Goal: Task Accomplishment & Management: Manage account settings

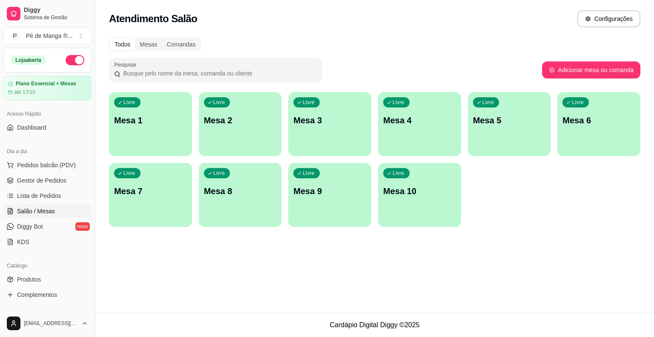
click at [134, 106] on div "Livre" at bounding box center [127, 102] width 26 height 10
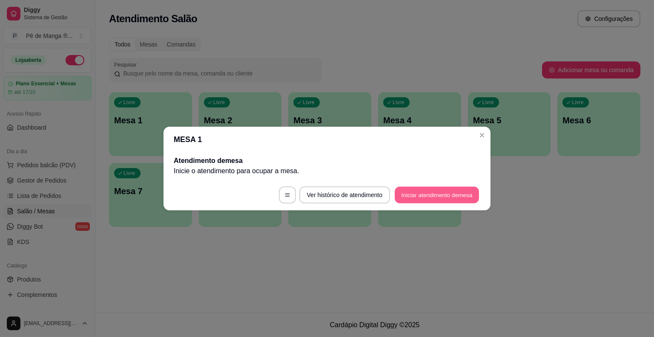
click at [414, 191] on button "Iniciar atendimento de mesa" at bounding box center [437, 195] width 84 height 17
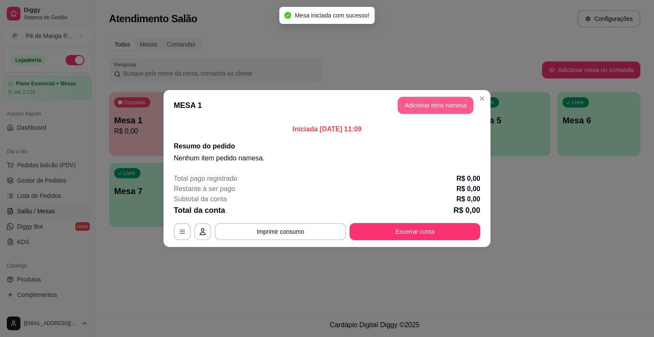
click at [428, 99] on button "Adicionar itens na mesa" at bounding box center [436, 105] width 76 height 17
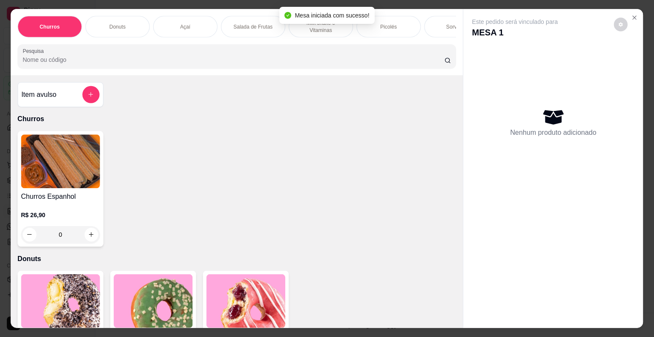
click at [427, 100] on div "Item avulso Churros Churros Espanhol R$ 26,90 0 Donuts Donut de Cookies R$ 14,9…" at bounding box center [237, 201] width 452 height 253
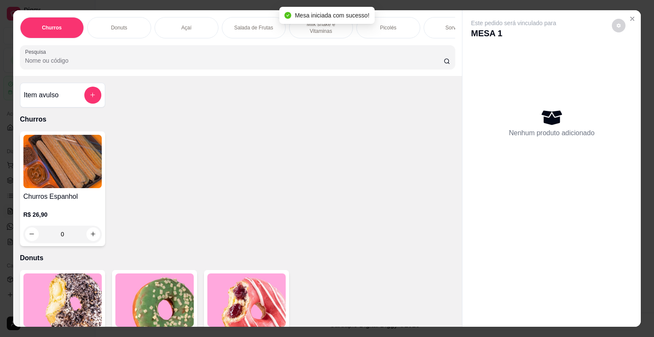
click at [402, 30] on div "Picolés" at bounding box center [389, 27] width 64 height 21
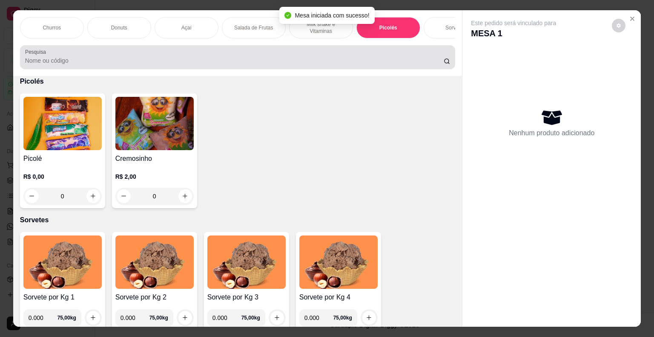
scroll to position [20, 0]
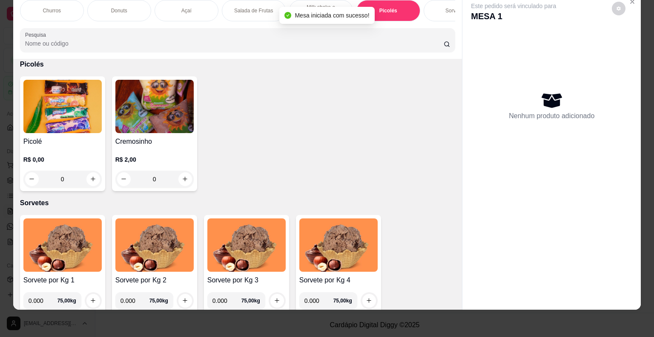
click at [75, 136] on h4 "Picolé" at bounding box center [62, 141] width 78 height 10
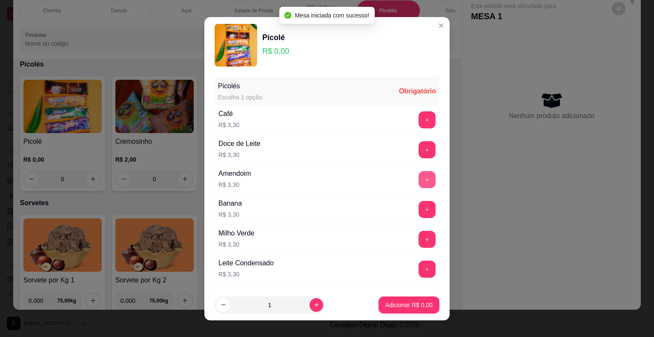
click at [419, 179] on button "+" at bounding box center [427, 179] width 17 height 17
click at [419, 178] on button "+" at bounding box center [427, 179] width 17 height 17
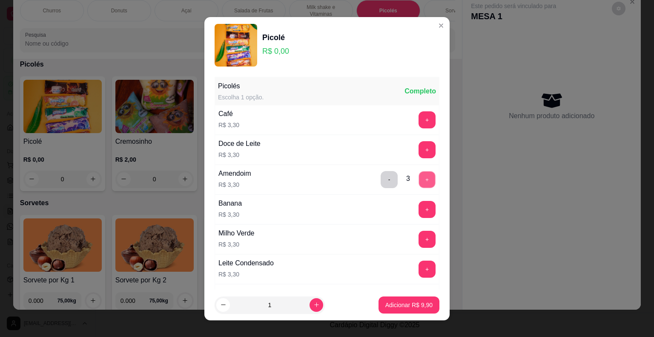
click at [419, 179] on button "+" at bounding box center [427, 179] width 17 height 17
click at [416, 305] on p "Adicionar R$ 13,20" at bounding box center [407, 304] width 49 height 8
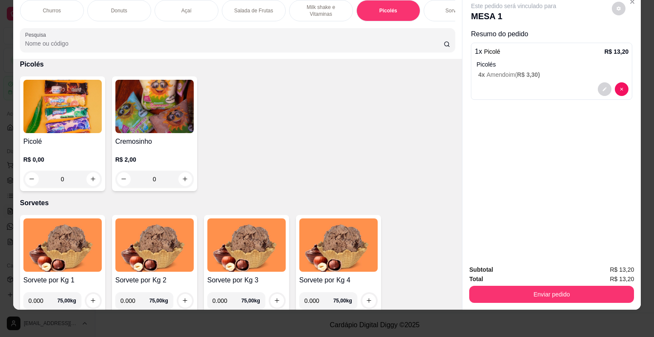
click at [75, 133] on div "Picolé R$ 0,00 0" at bounding box center [62, 133] width 85 height 115
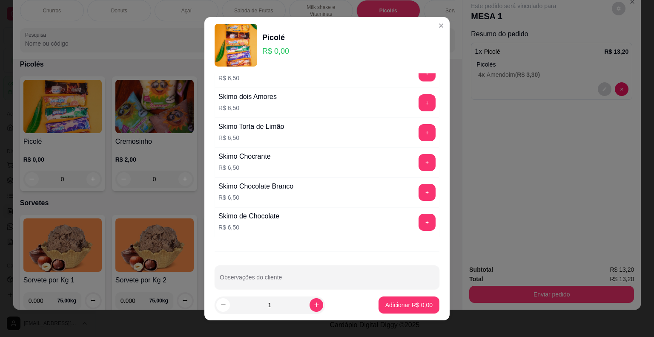
scroll to position [590, 0]
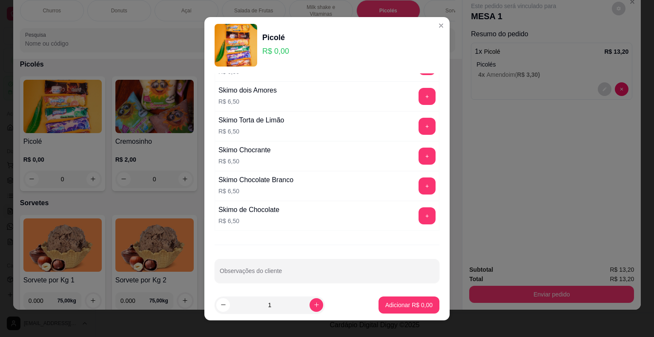
click at [419, 218] on button "+" at bounding box center [427, 215] width 17 height 17
click at [406, 302] on p "Adicionar R$ 6,50" at bounding box center [409, 304] width 47 height 9
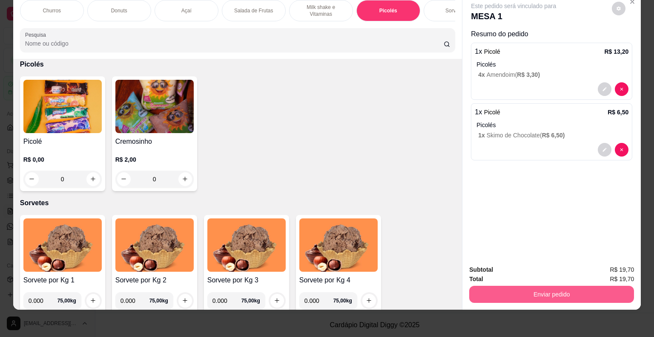
click at [523, 294] on button "Enviar pedido" at bounding box center [552, 293] width 165 height 17
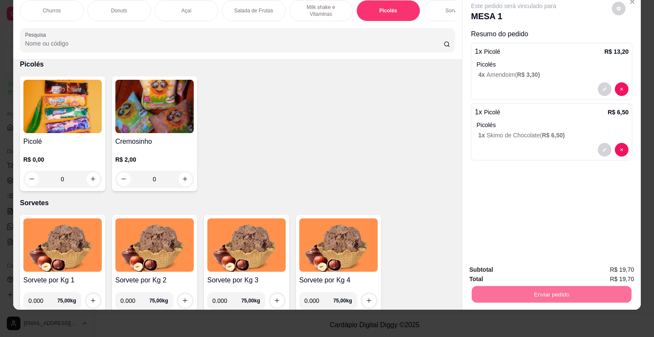
click at [498, 265] on button "Não registrar e enviar pedido" at bounding box center [524, 267] width 86 height 16
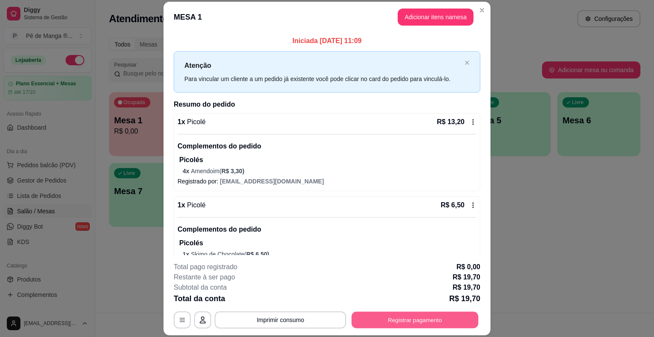
click at [414, 320] on button "Registrar pagamento" at bounding box center [415, 319] width 127 height 17
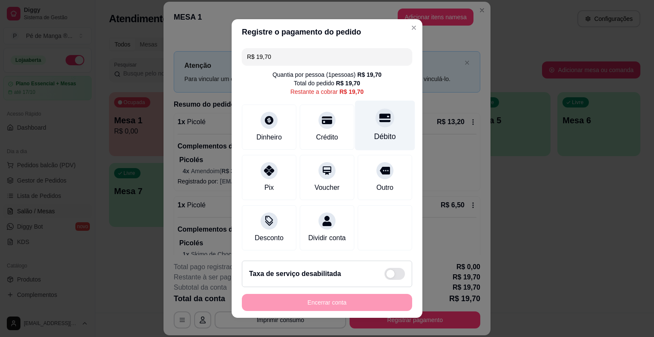
click at [375, 135] on div "Débito" at bounding box center [386, 136] width 22 height 11
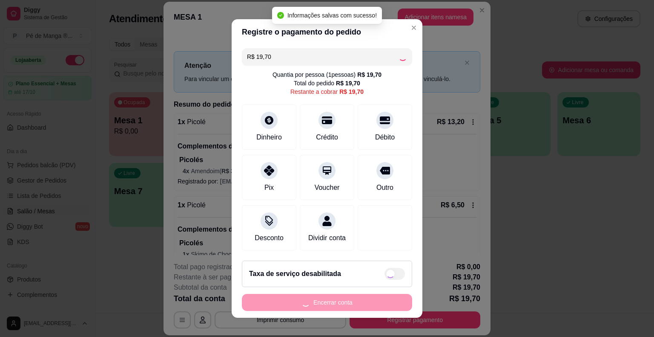
type input "R$ 0,00"
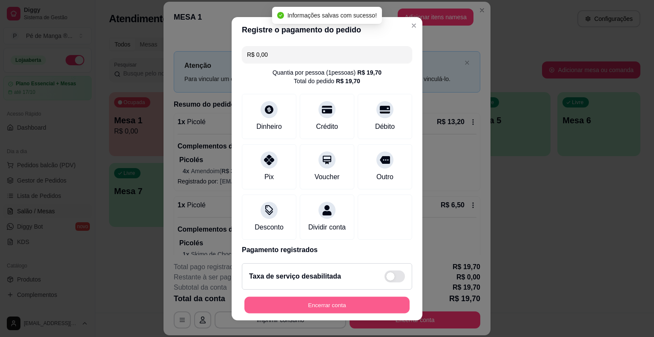
click at [354, 305] on button "Encerrar conta" at bounding box center [327, 304] width 165 height 17
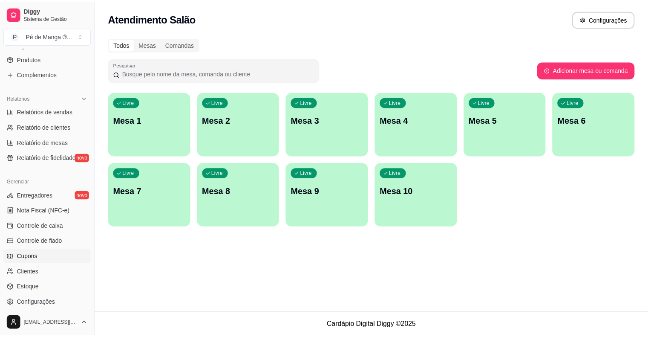
scroll to position [276, 0]
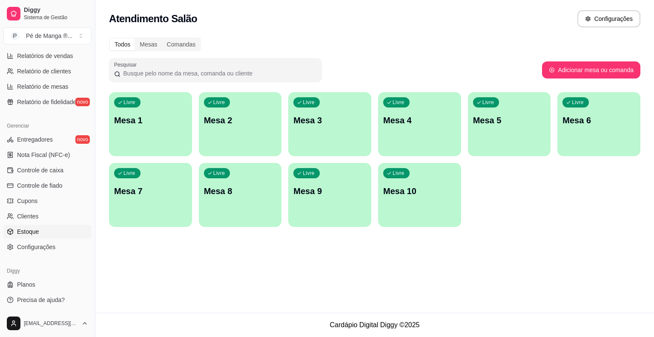
click at [59, 229] on link "Estoque" at bounding box center [47, 232] width 88 height 14
select select "QUANTITY_ORDER"
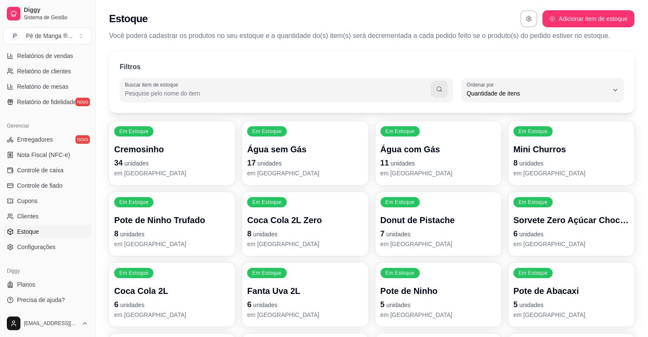
click at [207, 94] on input "Buscar item de estoque" at bounding box center [278, 93] width 306 height 9
type input "iogurte"
click at [445, 91] on button "button" at bounding box center [439, 89] width 17 height 17
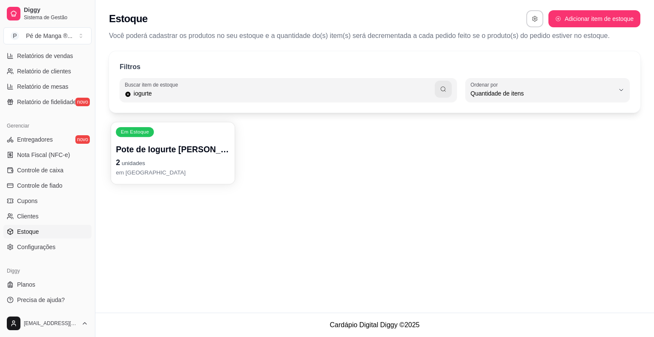
click at [177, 133] on div "Em Estoque Pote de Iogurte Grego 2 unidades em [GEOGRAPHIC_DATA]" at bounding box center [173, 153] width 124 height 62
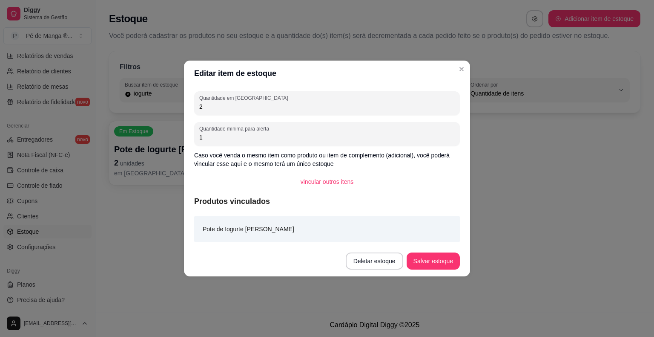
click at [242, 105] on input "2" at bounding box center [327, 106] width 256 height 9
drag, startPoint x: 239, startPoint y: 105, endPoint x: 147, endPoint y: 103, distance: 92.0
click at [148, 103] on div "Editar item de estoque Quantidade em estoque 2 Quantidade mínima para alerta 1 …" at bounding box center [327, 168] width 654 height 337
type input "5"
click at [427, 255] on button "Salvar estoque" at bounding box center [433, 260] width 53 height 17
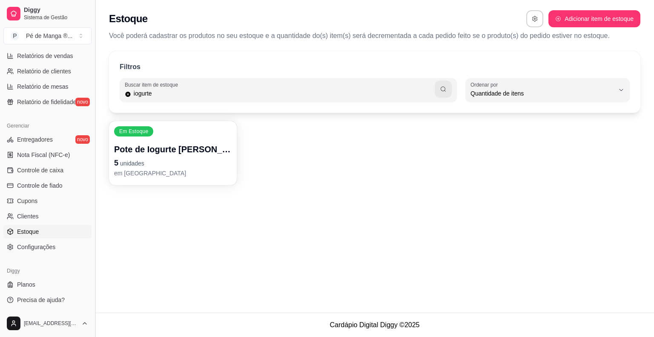
drag, startPoint x: 182, startPoint y: 93, endPoint x: 98, endPoint y: 94, distance: 84.4
click at [98, 93] on div "Diggy Sistema de Gestão P Pé de Manga ® ... Loja aberta Plano Essencial + Mesas…" at bounding box center [327, 168] width 654 height 337
type input "açaí"
click at [445, 88] on icon "button" at bounding box center [443, 89] width 7 height 7
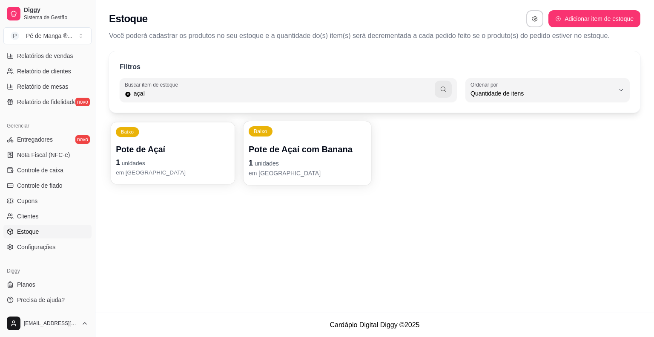
click at [205, 163] on p "1 unidades" at bounding box center [173, 163] width 114 height 12
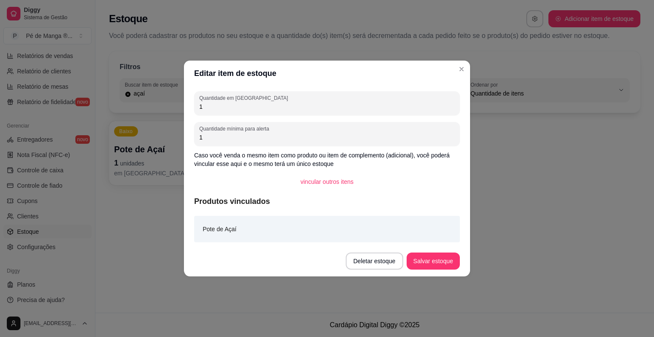
drag, startPoint x: 222, startPoint y: 110, endPoint x: 168, endPoint y: 113, distance: 53.8
click at [168, 113] on div "Editar item de estoque Quantidade em estoque 1 Quantidade mínima para alerta 1 …" at bounding box center [327, 168] width 654 height 337
type input "3"
click at [439, 262] on button "Salvar estoque" at bounding box center [433, 260] width 53 height 17
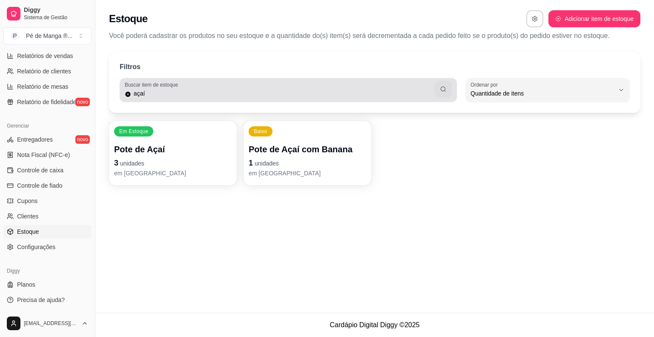
drag, startPoint x: 163, startPoint y: 98, endPoint x: 104, endPoint y: 101, distance: 58.5
click at [104, 101] on div "Filtros Buscar item de estoque açaí QUANTITY_ORDER Ordenar por Ordem alfabética…" at bounding box center [374, 120] width 559 height 149
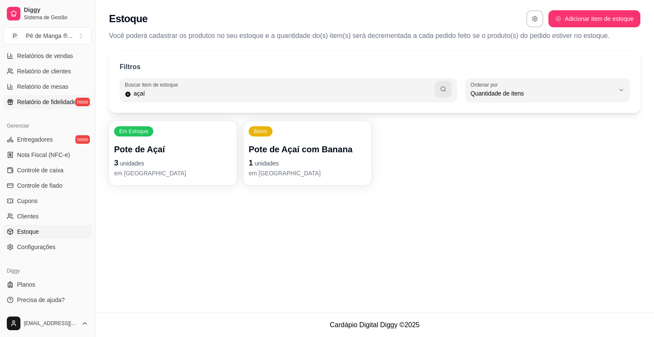
drag, startPoint x: 155, startPoint y: 92, endPoint x: 78, endPoint y: 95, distance: 77.2
click at [78, 95] on div "Diggy Sistema de Gestão P Pé de Manga ® ... Loja aberta Plano Essencial + Mesas…" at bounding box center [327, 168] width 654 height 337
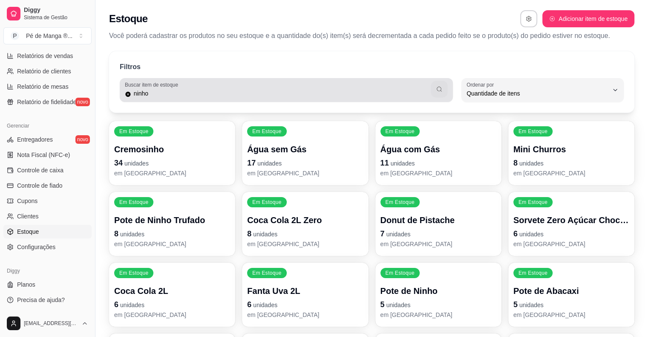
click at [436, 89] on icon "button" at bounding box center [439, 89] width 7 height 7
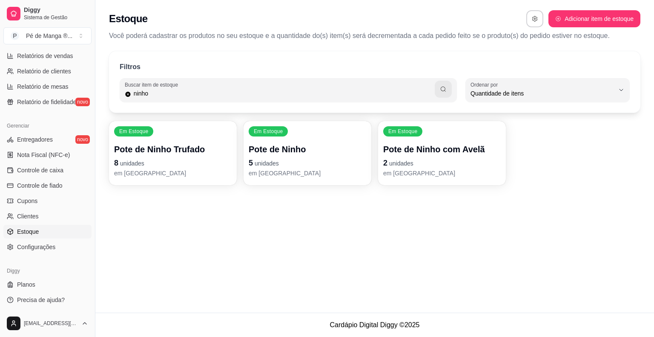
drag, startPoint x: 163, startPoint y: 94, endPoint x: 109, endPoint y: 104, distance: 55.2
click at [109, 105] on div "Filtros Buscar item de estoque ninho QUANTITY_ORDER Ordenar por Ordem alfabétic…" at bounding box center [374, 120] width 559 height 149
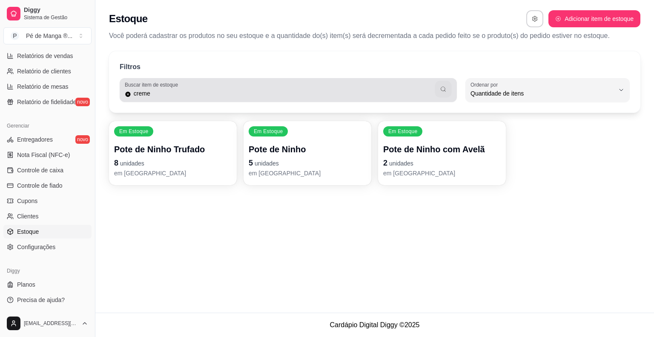
click at [448, 92] on button "button" at bounding box center [443, 89] width 17 height 17
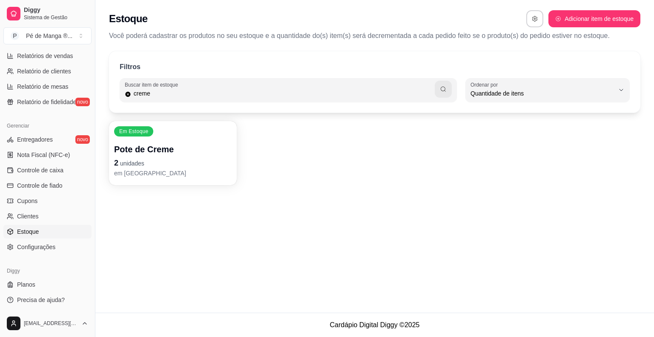
drag, startPoint x: 223, startPoint y: 90, endPoint x: 141, endPoint y: 88, distance: 81.8
click at [145, 88] on div "creme" at bounding box center [288, 89] width 327 height 17
type input "c"
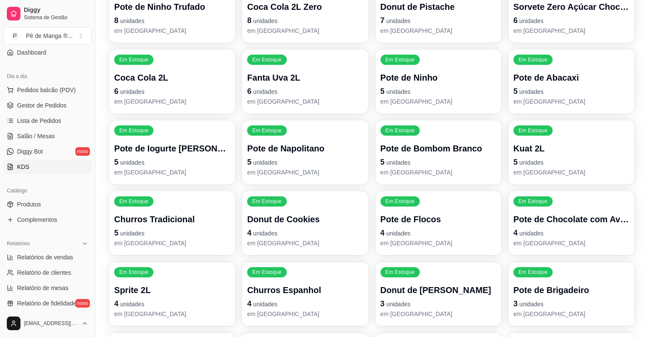
scroll to position [63, 0]
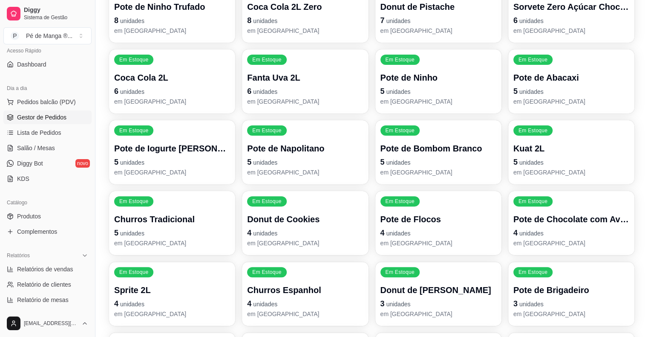
click at [54, 123] on link "Gestor de Pedidos" at bounding box center [47, 117] width 88 height 14
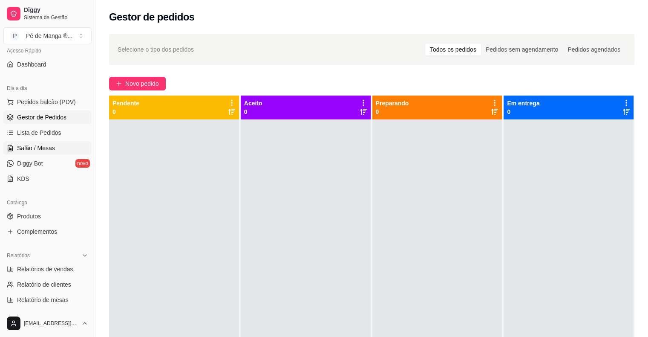
click at [51, 144] on span "Salão / Mesas" at bounding box center [36, 148] width 38 height 9
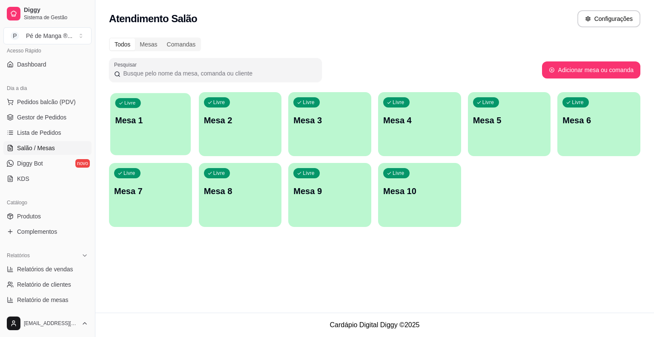
click at [114, 125] on div "Livre Mesa 1" at bounding box center [150, 119] width 81 height 52
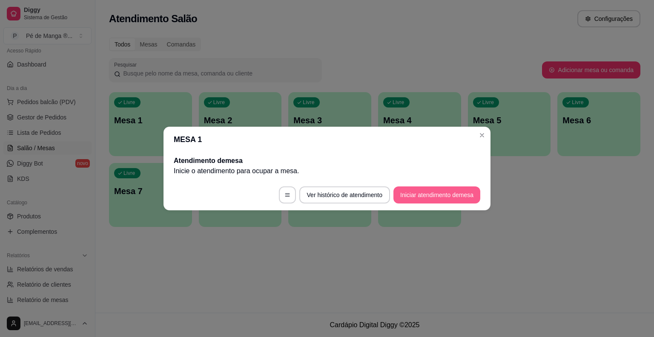
click at [406, 199] on button "Iniciar atendimento de mesa" at bounding box center [437, 194] width 87 height 17
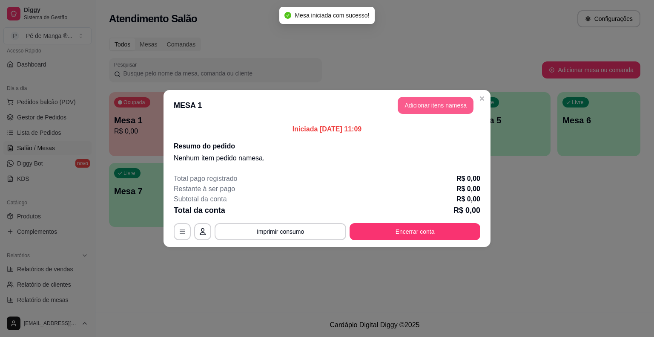
click at [418, 108] on button "Adicionar itens na mesa" at bounding box center [436, 105] width 76 height 17
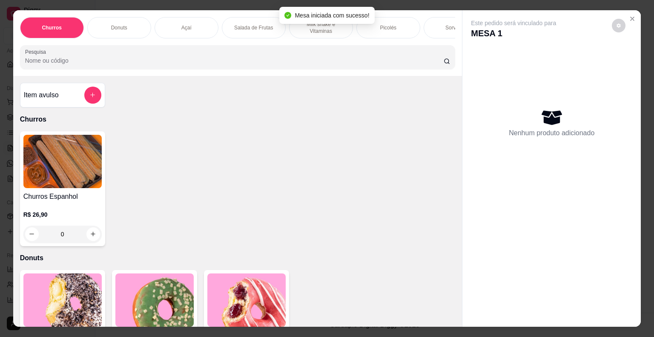
click at [436, 30] on div "Sorvetes" at bounding box center [456, 27] width 64 height 21
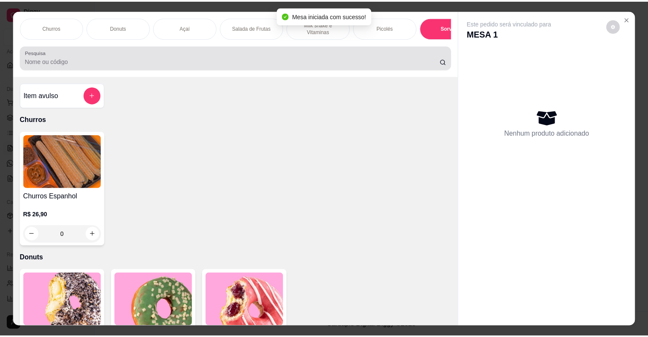
scroll to position [20, 0]
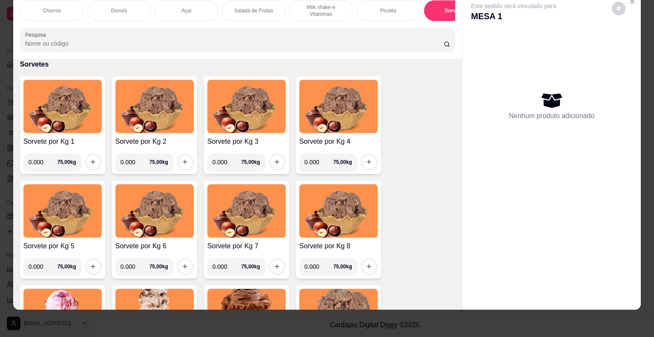
click at [39, 163] on input "0.000" at bounding box center [43, 161] width 29 height 17
type input "0.360"
click at [91, 159] on button "increase-product-quantity" at bounding box center [92, 161] width 13 height 13
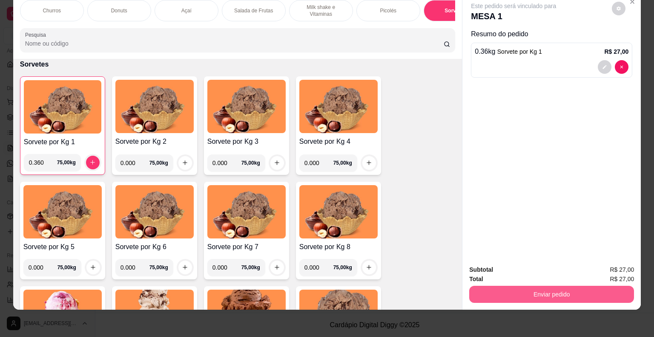
click at [496, 285] on button "Enviar pedido" at bounding box center [552, 293] width 165 height 17
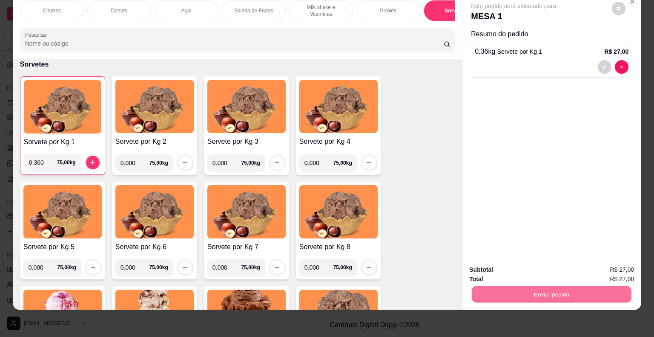
click at [487, 265] on button "Não registrar e enviar pedido" at bounding box center [524, 267] width 86 height 16
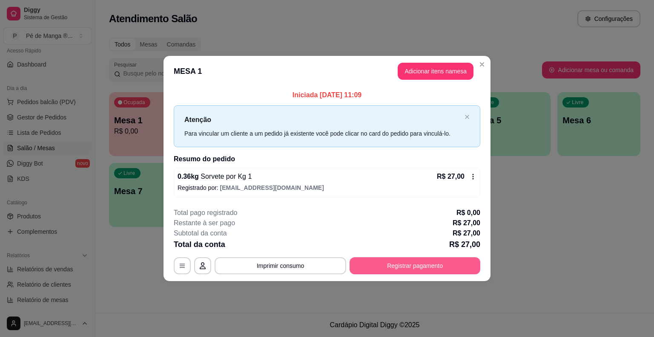
click at [436, 261] on button "Registrar pagamento" at bounding box center [415, 265] width 131 height 17
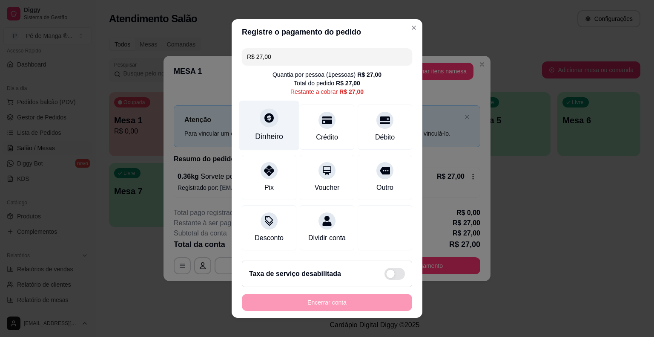
click at [268, 128] on div "Dinheiro" at bounding box center [269, 126] width 60 height 50
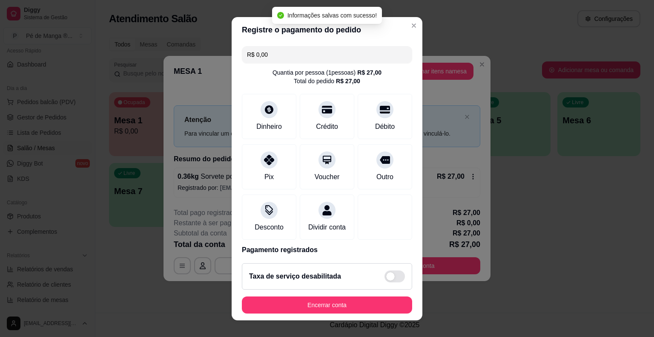
type input "R$ 0,00"
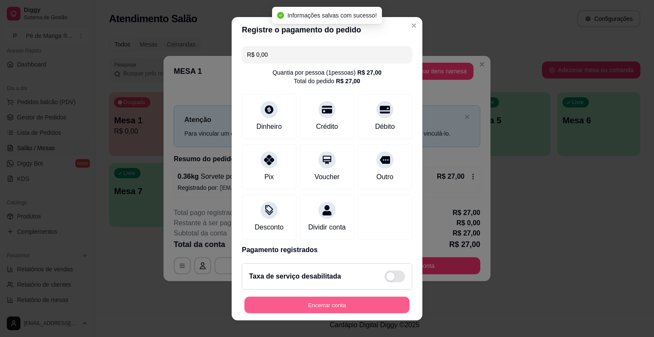
click at [372, 304] on button "Encerrar conta" at bounding box center [327, 304] width 165 height 17
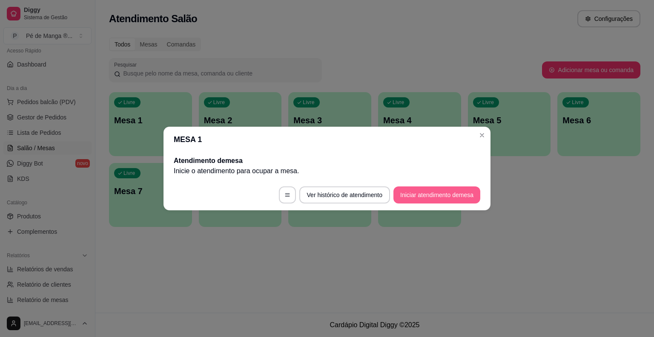
click at [428, 198] on button "Iniciar atendimento de mesa" at bounding box center [437, 194] width 87 height 17
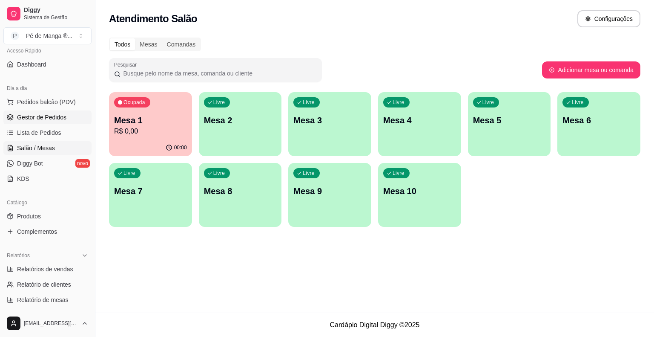
click at [48, 123] on link "Gestor de Pedidos" at bounding box center [47, 117] width 88 height 14
